Goal: Check status: Check status

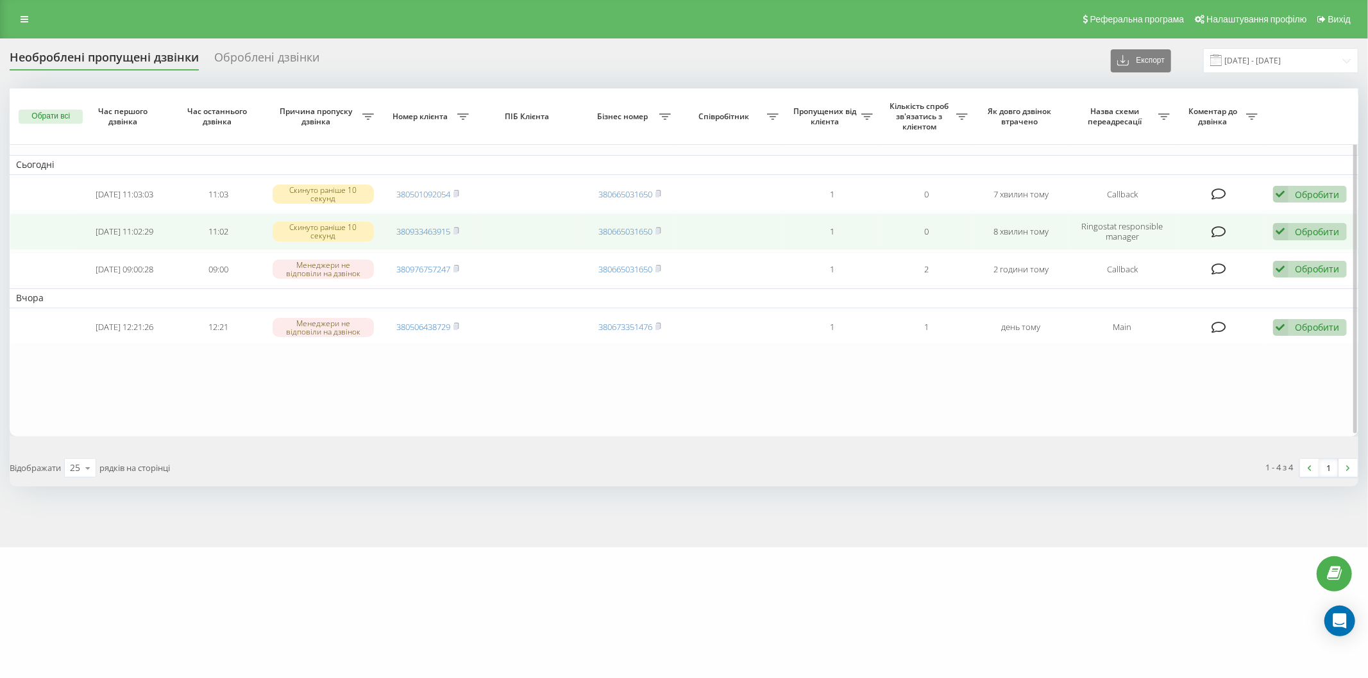
click at [391, 229] on td "380933463915" at bounding box center [427, 232] width 94 height 36
click at [417, 231] on link "380933463915" at bounding box center [423, 232] width 54 height 12
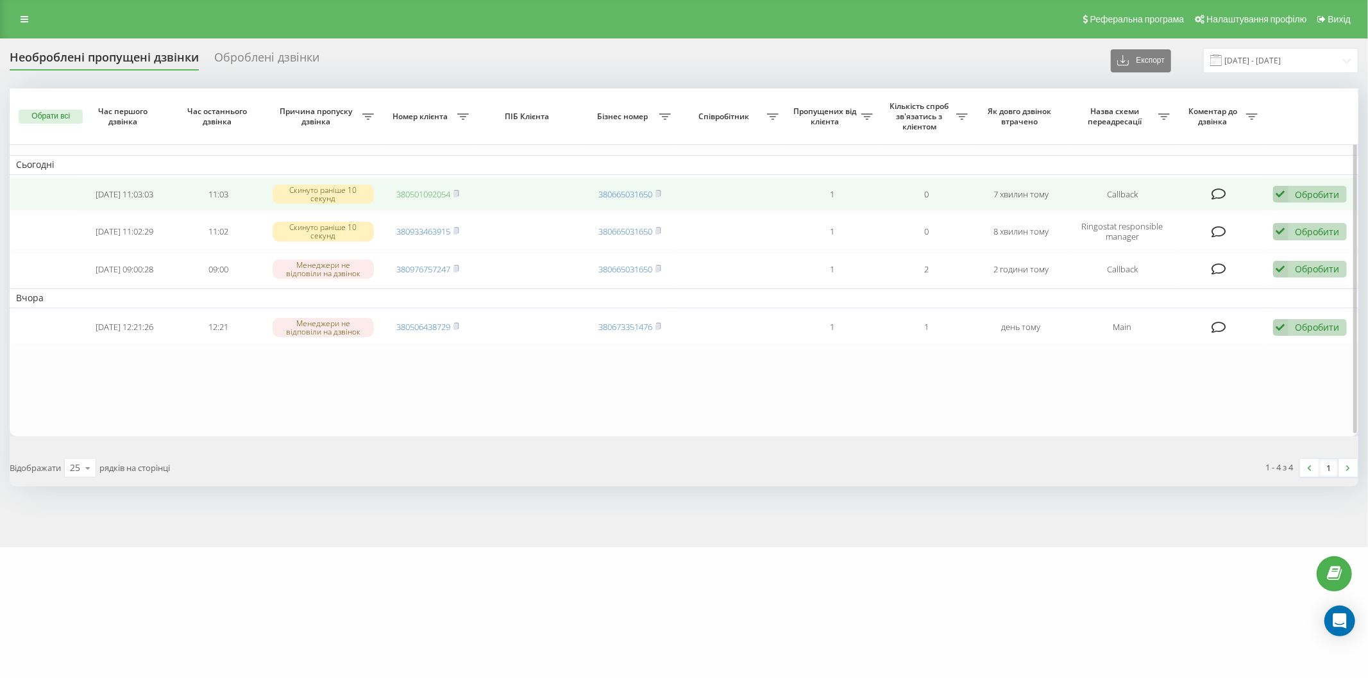
click at [428, 198] on link "380501092054" at bounding box center [423, 195] width 54 height 12
click at [459, 194] on icon at bounding box center [456, 194] width 6 height 8
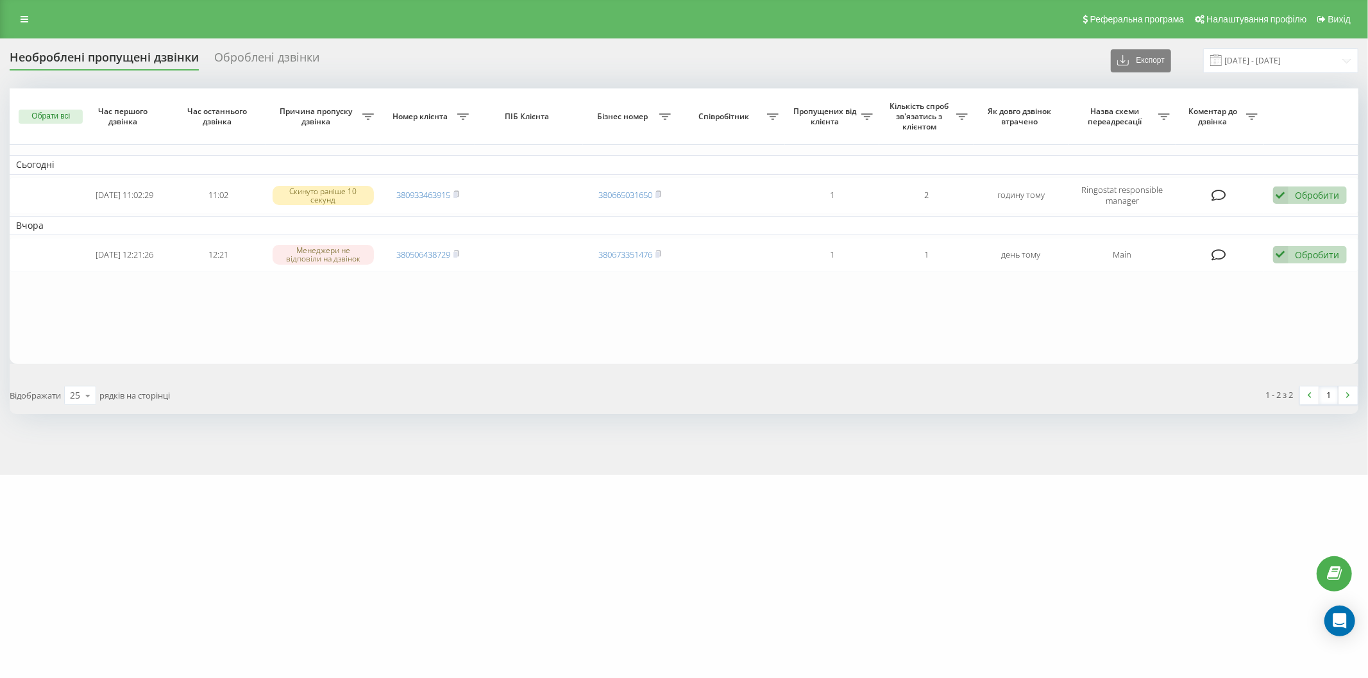
click at [459, 254] on icon at bounding box center [456, 254] width 6 height 8
